Goal: Contribute content: Contribute content

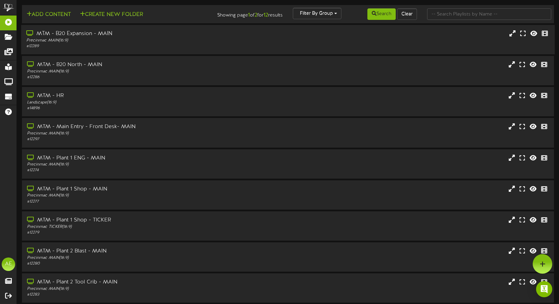
click at [89, 41] on div "Precinmac MAIN ( 16:9 )" at bounding box center [132, 41] width 212 height 6
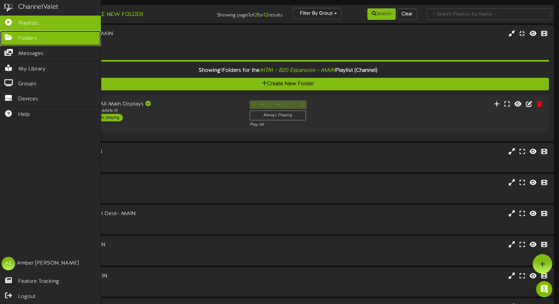
click at [9, 36] on icon at bounding box center [8, 36] width 17 height 5
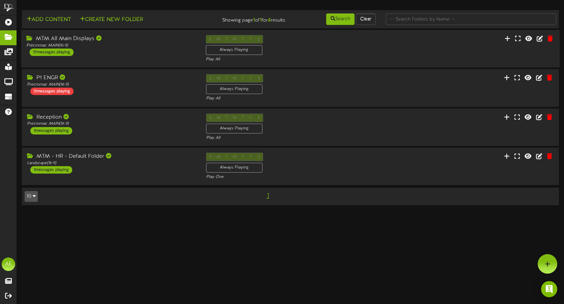
click at [115, 56] on div "MTM All Main Displays Precinmac MAIN ( 16:9 ) 17 messages playing" at bounding box center [111, 45] width 180 height 21
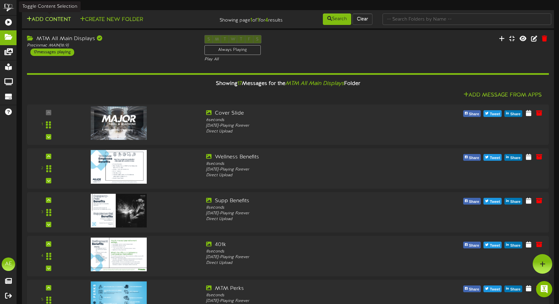
click at [48, 16] on button "Add Content" at bounding box center [49, 20] width 48 height 8
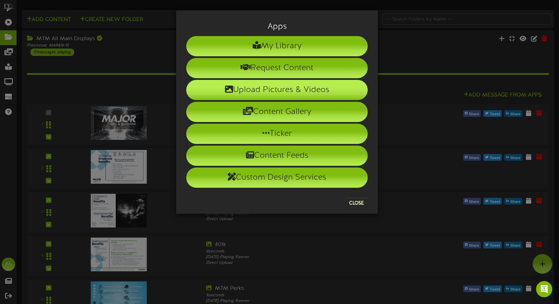
click at [282, 94] on li "Upload Pictures & Videos" at bounding box center [277, 90] width 182 height 20
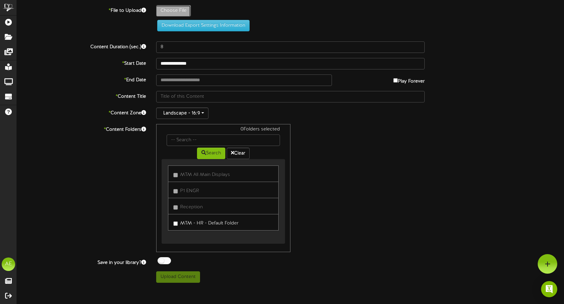
type input "**********"
type input "Smile"
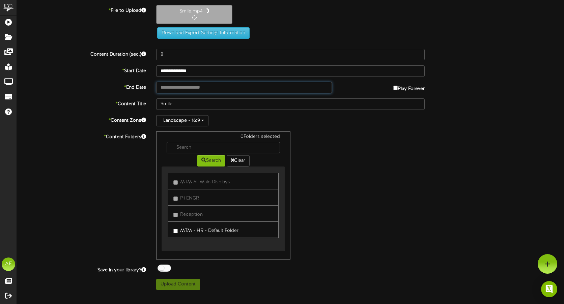
type input "19"
click at [212, 86] on input "text" at bounding box center [244, 87] width 176 height 11
type input "**********"
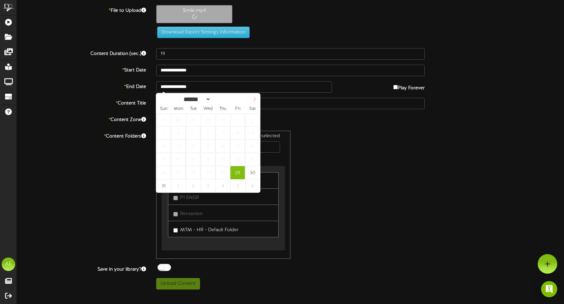
select select "*"
click at [254, 100] on icon at bounding box center [254, 99] width 5 height 5
type input "**********"
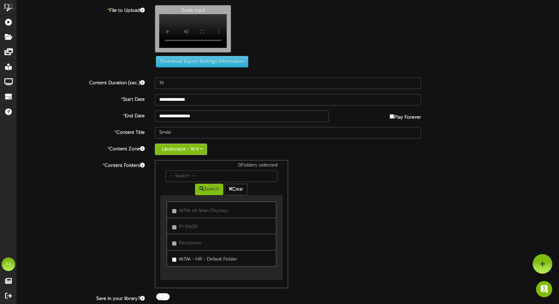
click at [202, 150] on span "button" at bounding box center [201, 148] width 3 height 1
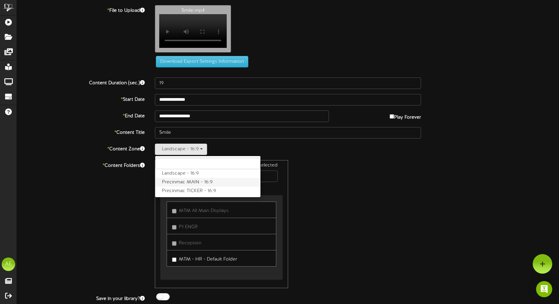
click at [187, 187] on label "Precinmac MAIN - 16:9" at bounding box center [207, 182] width 105 height 9
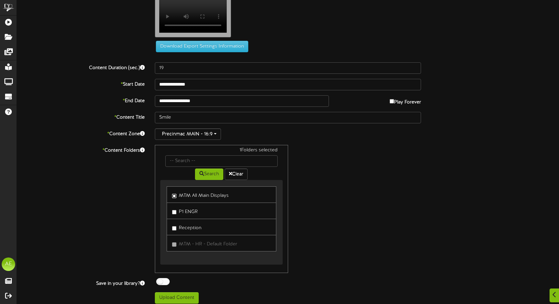
scroll to position [24, 0]
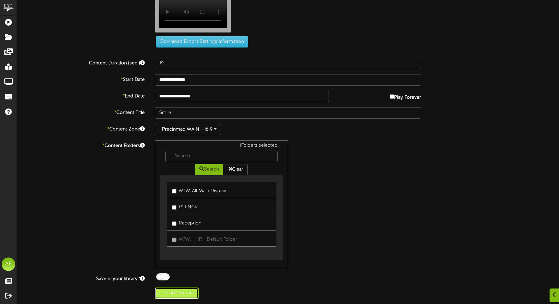
click at [174, 294] on button "Upload Content" at bounding box center [177, 293] width 44 height 11
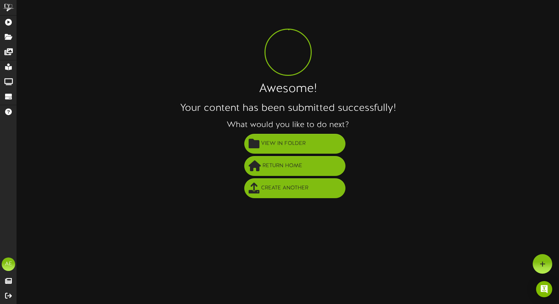
scroll to position [0, 0]
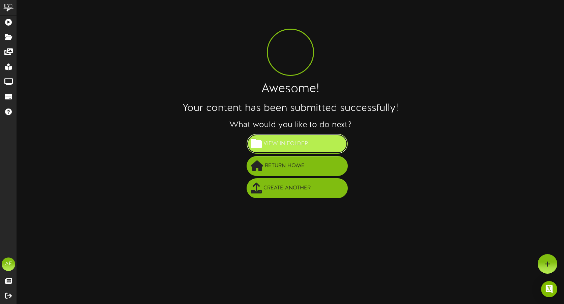
click at [298, 139] on span "View in Folder" at bounding box center [286, 143] width 48 height 11
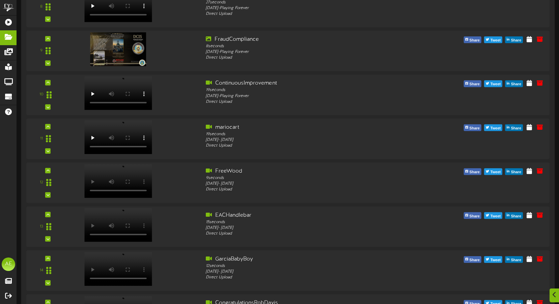
scroll to position [597, 0]
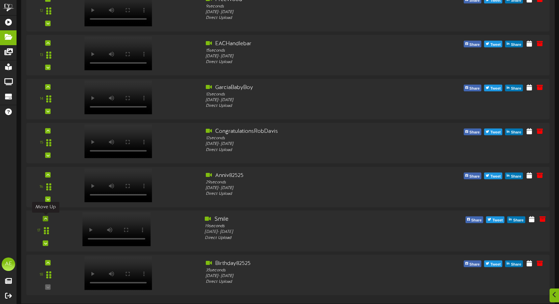
click at [46, 219] on icon at bounding box center [45, 218] width 3 height 3
